Goal: Task Accomplishment & Management: Manage account settings

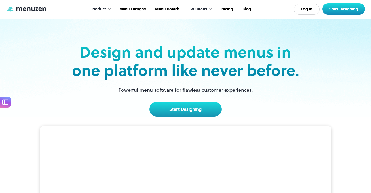
scroll to position [8, 0]
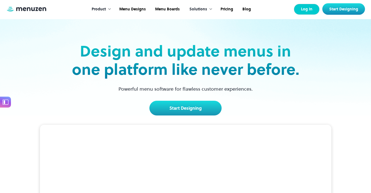
click at [315, 12] on link "Log In" at bounding box center [307, 9] width 26 height 11
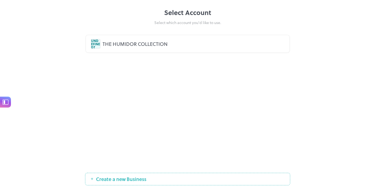
click at [172, 101] on div "UNDEFINEDT THE HUMIDOR COLLECTION" at bounding box center [187, 101] width 205 height 140
click at [152, 40] on div "UNDEFINEDT THE HUMIDOR COLLECTION" at bounding box center [188, 44] width 194 height 10
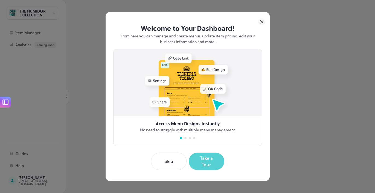
click at [210, 164] on button "Take a Tour" at bounding box center [207, 161] width 36 height 17
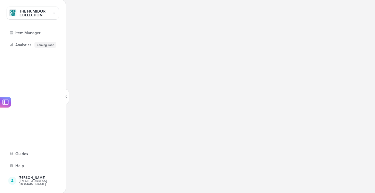
click at [55, 16] on div "THE HUMIDOR COLLECTION" at bounding box center [33, 13] width 52 height 13
click at [40, 20] on div at bounding box center [187, 96] width 375 height 193
click at [48, 13] on div "THE HUMIDOR COLLECTION" at bounding box center [35, 13] width 33 height 8
click at [21, 24] on div at bounding box center [33, 23] width 52 height 5
click at [26, 34] on div at bounding box center [187, 96] width 375 height 193
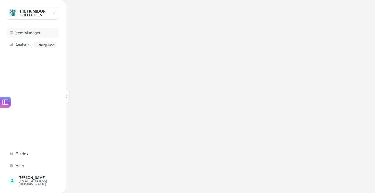
drag, startPoint x: 13, startPoint y: 35, endPoint x: 45, endPoint y: 37, distance: 31.8
click at [14, 35] on div "Item Manager" at bounding box center [33, 33] width 52 height 10
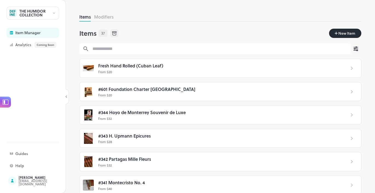
click at [163, 71] on p "From $ 20" at bounding box center [219, 71] width 243 height 5
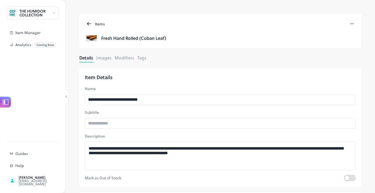
click at [270, 23] on div "Items" at bounding box center [220, 23] width 269 height 9
click at [352, 24] on icon at bounding box center [352, 24] width 1 height 1
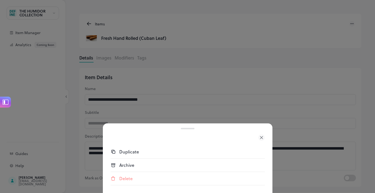
click at [260, 139] on icon at bounding box center [261, 137] width 7 height 7
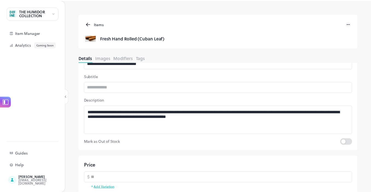
scroll to position [100, 0]
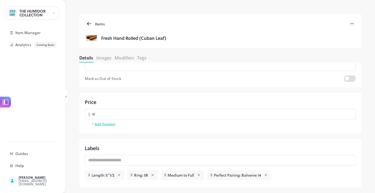
click at [247, 27] on div "Items" at bounding box center [220, 23] width 269 height 9
click at [89, 21] on icon at bounding box center [89, 24] width 6 height 7
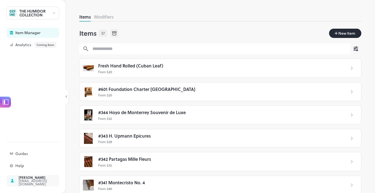
click at [34, 183] on div "[EMAIL_ADDRESS][DOMAIN_NAME]" at bounding box center [44, 182] width 51 height 7
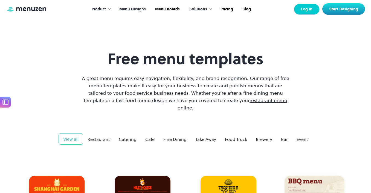
click at [304, 11] on link "Log In" at bounding box center [307, 9] width 26 height 11
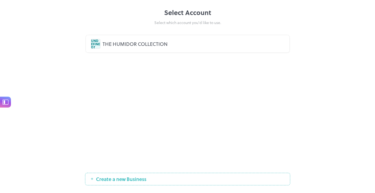
click at [105, 45] on div "THE HUMIDOR COLLECTION" at bounding box center [194, 43] width 182 height 7
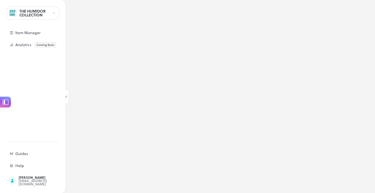
click at [46, 15] on div "THE HUMIDOR COLLECTION" at bounding box center [35, 13] width 33 height 8
click at [119, 45] on div at bounding box center [187, 96] width 375 height 193
click at [36, 14] on div "THE HUMIDOR COLLECTION" at bounding box center [35, 13] width 33 height 8
